Goal: Task Accomplishment & Management: Use online tool/utility

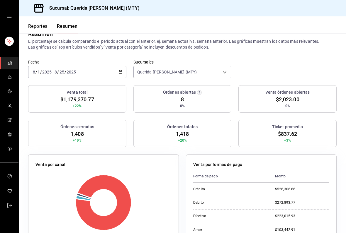
scroll to position [1, 0]
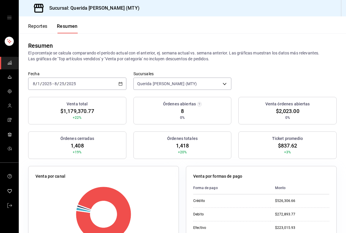
click at [123, 82] on div "[DATE] [DATE] - [DATE] [DATE]" at bounding box center [77, 84] width 98 height 12
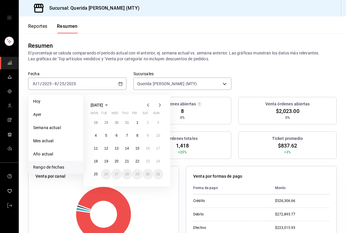
click at [96, 163] on abbr "18" at bounding box center [96, 161] width 4 height 4
click at [162, 161] on button "24" at bounding box center [158, 161] width 10 height 11
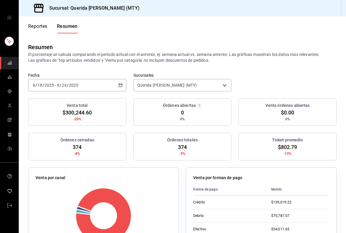
scroll to position [0, 0]
click at [44, 29] on button "Reportes" at bounding box center [37, 28] width 19 height 10
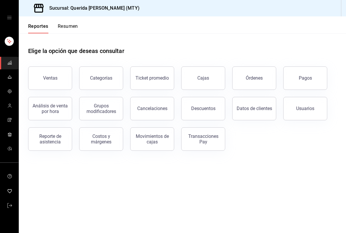
click at [59, 78] on button "Ventas" at bounding box center [50, 77] width 44 height 23
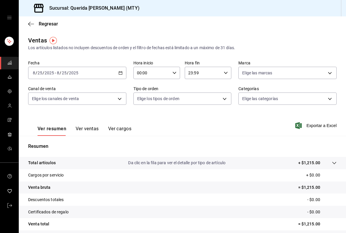
click at [173, 77] on div "00:00 Hora inicio" at bounding box center [156, 73] width 47 height 12
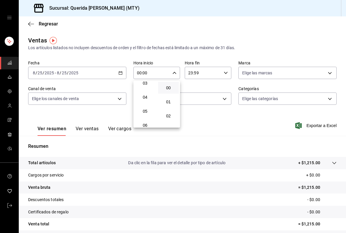
scroll to position [53, 0]
click at [147, 120] on button "06" at bounding box center [144, 119] width 21 height 12
type input "06:00"
click at [256, 25] on div at bounding box center [173, 116] width 346 height 233
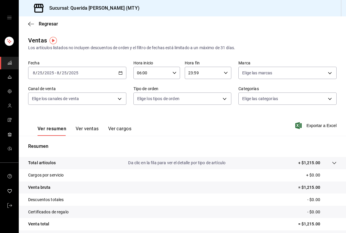
click at [122, 74] on \(Stroke\) "button" at bounding box center [121, 72] width 4 height 3
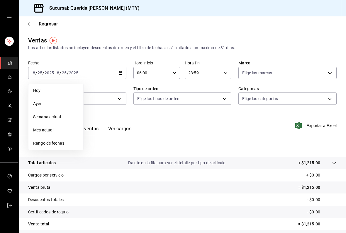
click at [60, 149] on li "Rango de fechas" at bounding box center [55, 143] width 55 height 13
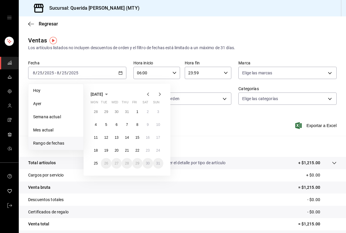
click at [98, 155] on button "18" at bounding box center [96, 150] width 10 height 11
click at [160, 153] on button "24" at bounding box center [158, 150] width 10 height 11
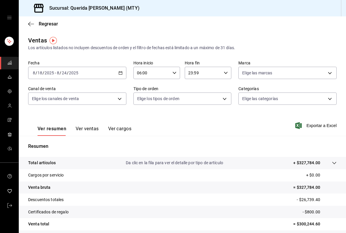
click at [325, 101] on body "Sucursal: Querida [PERSON_NAME] (MTY) Regresar Ventas Los artículos listados no…" at bounding box center [173, 116] width 346 height 233
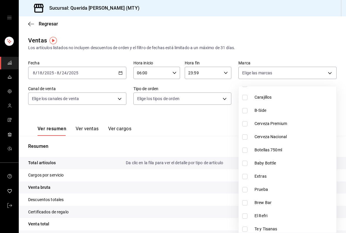
scroll to position [445, 0]
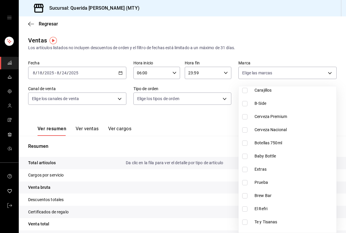
click at [246, 194] on input "checkbox" at bounding box center [244, 195] width 5 height 5
checkbox input "true"
type input "8445d771-fa8e-4240-bb71-2289e2447cf9"
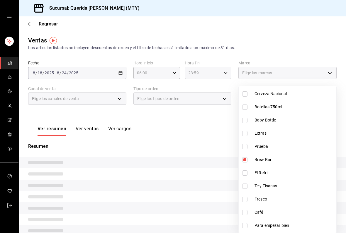
scroll to position [482, 0]
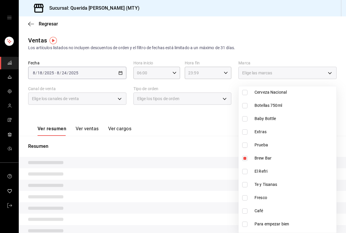
click at [247, 171] on input "checkbox" at bounding box center [244, 171] width 5 height 5
checkbox input "true"
type input "8445d771-fa8e-4240-bb71-2289e2447cf9,6851a74f-b936-485f-96ac-f2e85541ad8b"
click at [246, 187] on input "checkbox" at bounding box center [244, 184] width 5 height 5
checkbox input "true"
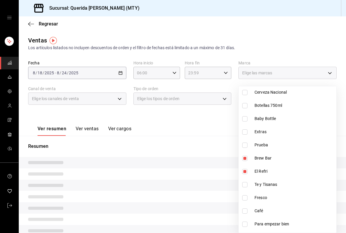
type input "8445d771-fa8e-4240-bb71-2289e2447cf9,6851a74f-b936-485f-96ac-f2e85541ad8b,cb3fe…"
click at [247, 198] on input "checkbox" at bounding box center [244, 197] width 5 height 5
checkbox input "true"
type input "8445d771-fa8e-4240-bb71-2289e2447cf9,6851a74f-b936-485f-96ac-f2e85541ad8b,cb3fe…"
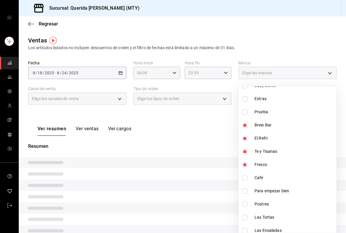
scroll to position [515, 0]
click at [245, 179] on input "checkbox" at bounding box center [244, 178] width 5 height 5
checkbox input "true"
type input "8445d771-fa8e-4240-bb71-2289e2447cf9,6851a74f-b936-485f-96ac-f2e85541ad8b,cb3fe…"
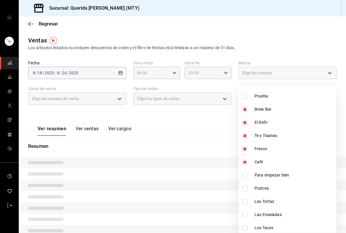
scroll to position [542, 0]
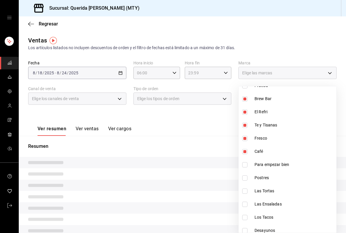
click at [245, 165] on input "checkbox" at bounding box center [244, 164] width 5 height 5
checkbox input "true"
type input "8445d771-fa8e-4240-bb71-2289e2447cf9,6851a74f-b936-485f-96ac-f2e85541ad8b,cb3fe…"
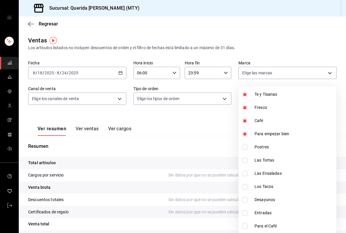
scroll to position [573, 0]
click at [192, 139] on div at bounding box center [173, 116] width 346 height 233
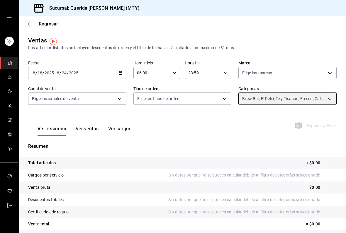
scroll to position [0, 0]
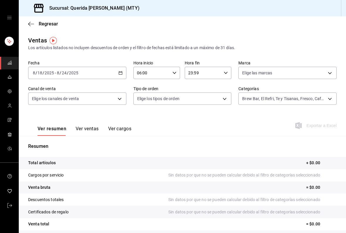
click at [122, 71] on icon "button" at bounding box center [120, 73] width 4 height 4
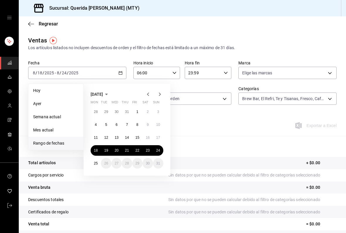
click at [264, 124] on div "Ver resumen Ver ventas Ver cargos Exportar a Excel" at bounding box center [182, 124] width 327 height 24
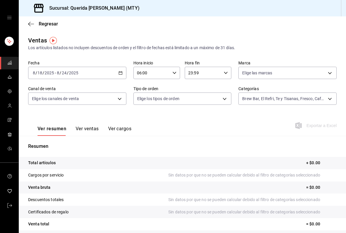
click at [305, 73] on body "Sucursal: Querida [PERSON_NAME] (MTY) Regresar Ventas Los artículos listados no…" at bounding box center [173, 116] width 346 height 233
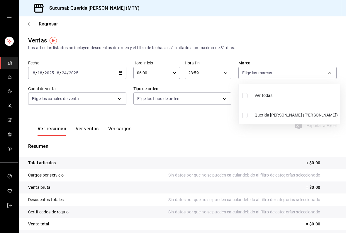
click at [298, 118] on span "Querida [PERSON_NAME] ([PERSON_NAME])" at bounding box center [295, 115] width 83 height 6
type input "c86918b1-ef05-4987-b05d-2b9394d4c970"
checkbox input "true"
click at [202, 125] on div at bounding box center [173, 116] width 346 height 233
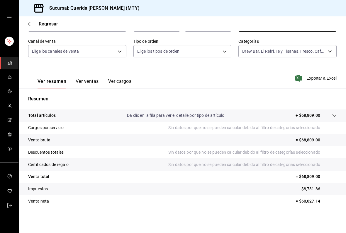
scroll to position [47, 0]
click at [329, 51] on body "Sucursal: Querida [PERSON_NAME] (MTY) Regresar Ventas Los artículos listados no…" at bounding box center [173, 116] width 346 height 233
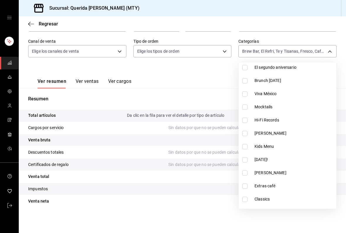
scroll to position [77, 0]
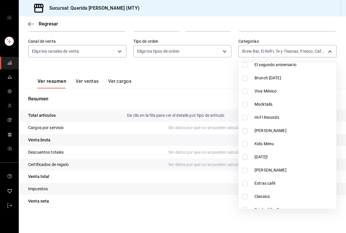
click at [246, 104] on input "checkbox" at bounding box center [244, 104] width 5 height 5
checkbox input "true"
type input "8445d771-fa8e-4240-bb71-2289e2447cf9,6851a74f-b936-485f-96ac-f2e85541ad8b,cb3fe…"
click at [215, 87] on div at bounding box center [173, 116] width 346 height 233
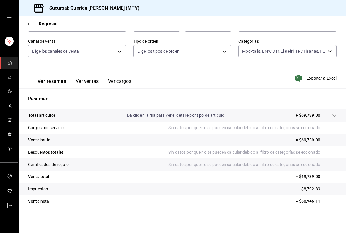
click at [329, 49] on body "Sucursal: Querida [PERSON_NAME] (MTY) Regresar Ventas Los artículos listados no…" at bounding box center [173, 116] width 346 height 233
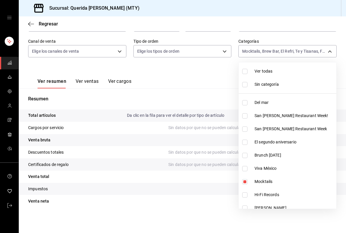
click at [246, 180] on input "checkbox" at bounding box center [244, 181] width 5 height 5
checkbox input "false"
type input "8445d771-fa8e-4240-bb71-2289e2447cf9,6851a74f-b936-485f-96ac-f2e85541ad8b,cb3fe…"
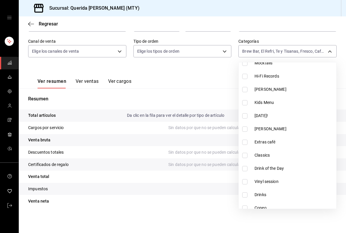
scroll to position [122, 0]
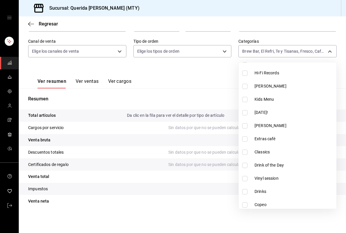
click at [245, 141] on input "checkbox" at bounding box center [244, 139] width 5 height 5
checkbox input "true"
type input "8445d771-fa8e-4240-bb71-2289e2447cf9,6851a74f-b936-485f-96ac-f2e85541ad8b,cb3fe…"
click at [219, 86] on div at bounding box center [173, 116] width 346 height 233
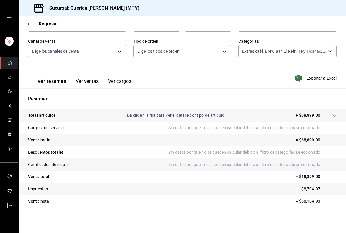
click at [328, 78] on span "Exportar a Excel" at bounding box center [316, 78] width 40 height 7
click at [323, 53] on body "Sucursal: Querida [PERSON_NAME] (MTY) Regresar Ventas Los artículos listados no…" at bounding box center [173, 116] width 346 height 233
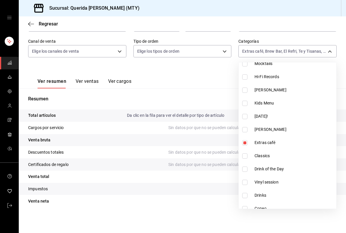
scroll to position [121, 0]
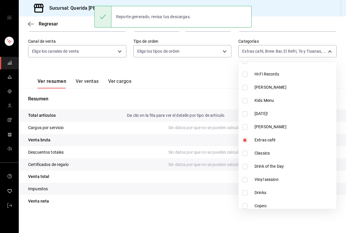
click at [249, 138] on label at bounding box center [246, 140] width 8 height 5
click at [247, 138] on input "checkbox" at bounding box center [244, 140] width 5 height 5
checkbox input "true"
type input "8445d771-fa8e-4240-bb71-2289e2447cf9,6851a74f-b936-485f-96ac-f2e85541ad8b,cb3fe…"
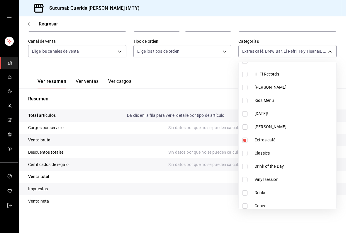
click at [244, 142] on input "checkbox" at bounding box center [244, 140] width 5 height 5
checkbox input "false"
type input "8445d771-fa8e-4240-bb71-2289e2447cf9,6851a74f-b936-485f-96ac-f2e85541ad8b,cb3fe…"
click at [249, 152] on label at bounding box center [246, 153] width 8 height 5
click at [247, 152] on input "checkbox" at bounding box center [244, 153] width 5 height 5
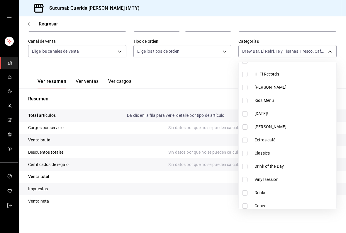
checkbox input "false"
type input "8445d771-fa8e-4240-bb71-2289e2447cf9,6851a74f-b936-485f-96ac-f2e85541ad8b,cb3fe…"
click at [244, 153] on input "checkbox" at bounding box center [244, 153] width 5 height 5
checkbox input "true"
type input "8445d771-fa8e-4240-bb71-2289e2447cf9,6851a74f-b936-485f-96ac-f2e85541ad8b,cb3fe…"
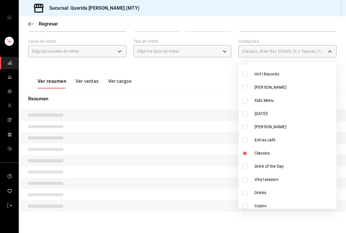
click at [246, 165] on input "checkbox" at bounding box center [244, 166] width 5 height 5
checkbox input "true"
type input "8445d771-fa8e-4240-bb71-2289e2447cf9,6851a74f-b936-485f-96ac-f2e85541ad8b,cb3fe…"
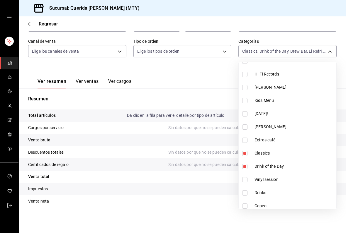
click at [247, 190] on input "checkbox" at bounding box center [244, 192] width 5 height 5
checkbox input "true"
type input "8445d771-fa8e-4240-bb71-2289e2447cf9,6851a74f-b936-485f-96ac-f2e85541ad8b,cb3fe…"
click at [245, 204] on input "checkbox" at bounding box center [244, 206] width 5 height 5
checkbox input "true"
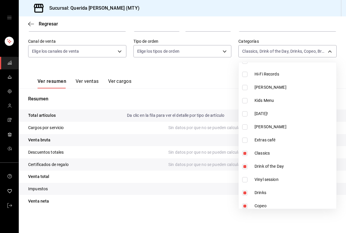
type input "8445d771-fa8e-4240-bb71-2289e2447cf9,6851a74f-b936-485f-96ac-f2e85541ad8b,cb3fe…"
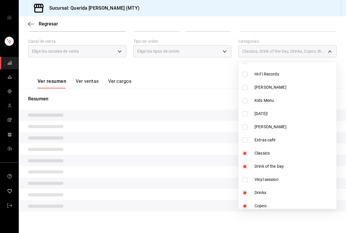
click at [244, 217] on input "checkbox" at bounding box center [244, 219] width 5 height 5
checkbox input "true"
type input "8445d771-fa8e-4240-bb71-2289e2447cf9,6851a74f-b936-485f-96ac-f2e85541ad8b,cb3fe…"
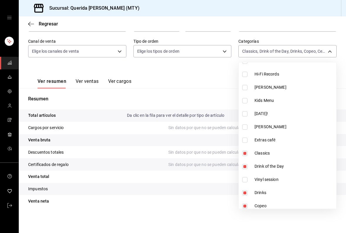
checkbox input "true"
type input "8445d771-fa8e-4240-bb71-2289e2447cf9,6851a74f-b936-485f-96ac-f2e85541ad8b,cb3fe…"
checkbox input "true"
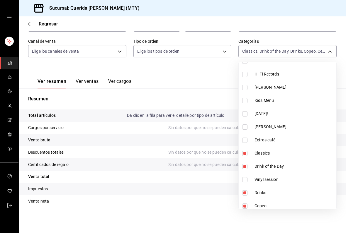
type input "8445d771-fa8e-4240-bb71-2289e2447cf9,6851a74f-b936-485f-96ac-f2e85541ad8b,cb3fe…"
checkbox input "true"
type input "8445d771-fa8e-4240-bb71-2289e2447cf9,6851a74f-b936-485f-96ac-f2e85541ad8b,cb3fe…"
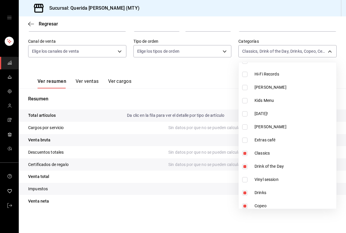
checkbox input "true"
type input "8445d771-fa8e-4240-bb71-2289e2447cf9,6851a74f-b936-485f-96ac-f2e85541ad8b,cb3fe…"
checkbox input "true"
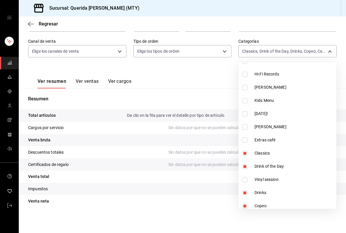
type input "8445d771-fa8e-4240-bb71-2289e2447cf9,6851a74f-b936-485f-96ac-f2e85541ad8b,cb3fe…"
checkbox input "true"
type input "8445d771-fa8e-4240-bb71-2289e2447cf9,6851a74f-b936-485f-96ac-f2e85541ad8b,cb3fe…"
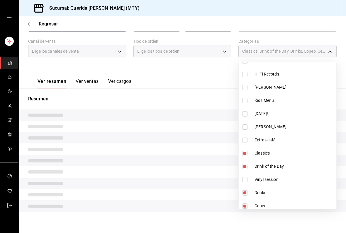
checkbox input "true"
type input "8445d771-fa8e-4240-bb71-2289e2447cf9,6851a74f-b936-485f-96ac-f2e85541ad8b,cb3fe…"
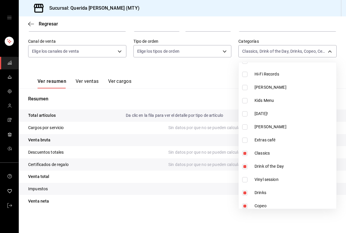
checkbox input "true"
type input "8445d771-fa8e-4240-bb71-2289e2447cf9,6851a74f-b936-485f-96ac-f2e85541ad8b,cb3fe…"
checkbox input "true"
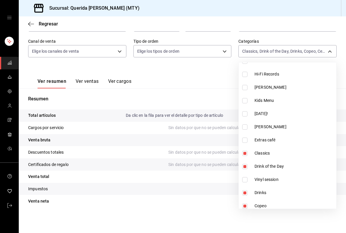
type input "8445d771-fa8e-4240-bb71-2289e2447cf9,6851a74f-b936-485f-96ac-f2e85541ad8b,cb3fe…"
checkbox input "false"
type input "6851a74f-b936-485f-96ac-f2e85541ad8b,cb3fef79-cb82-45e8-afa1-0ed3482e8b1a,78bb4…"
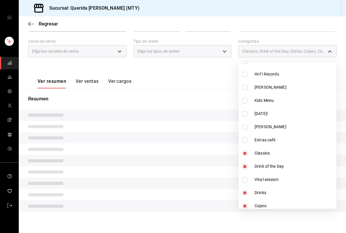
checkbox input "false"
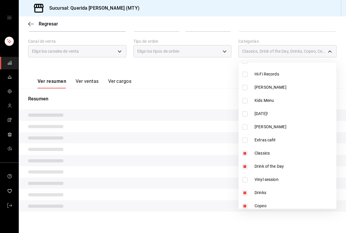
type input "e65adfe3-6edf-49da-9ff2-4a5c2b9037c7,6c266711-1b73-45f9-ab17-8bbb73223f02,fc703…"
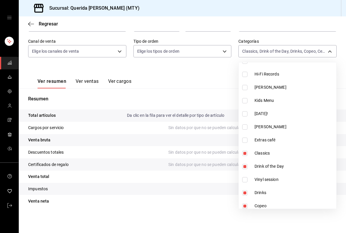
click at [218, 101] on div at bounding box center [173, 116] width 346 height 233
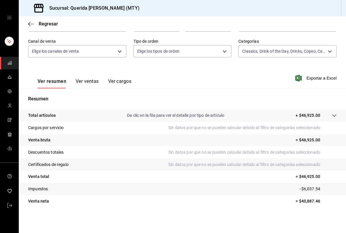
click at [45, 26] on span "Regresar" at bounding box center [48, 24] width 19 height 6
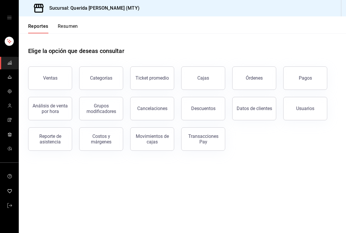
click at [58, 109] on div "Análisis de venta por hora" at bounding box center [50, 108] width 36 height 11
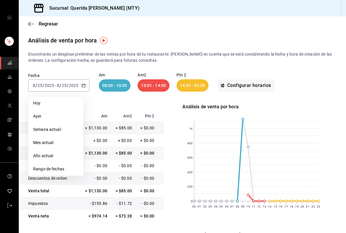
click at [60, 168] on span "Rango de fechas" at bounding box center [55, 169] width 45 height 6
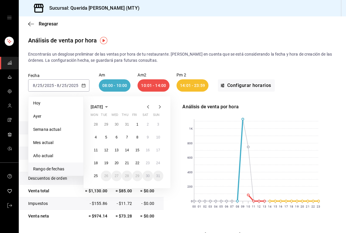
click at [98, 166] on button "18" at bounding box center [96, 163] width 10 height 11
click at [158, 161] on abbr "24" at bounding box center [158, 163] width 4 height 4
